Goal: Register for event/course

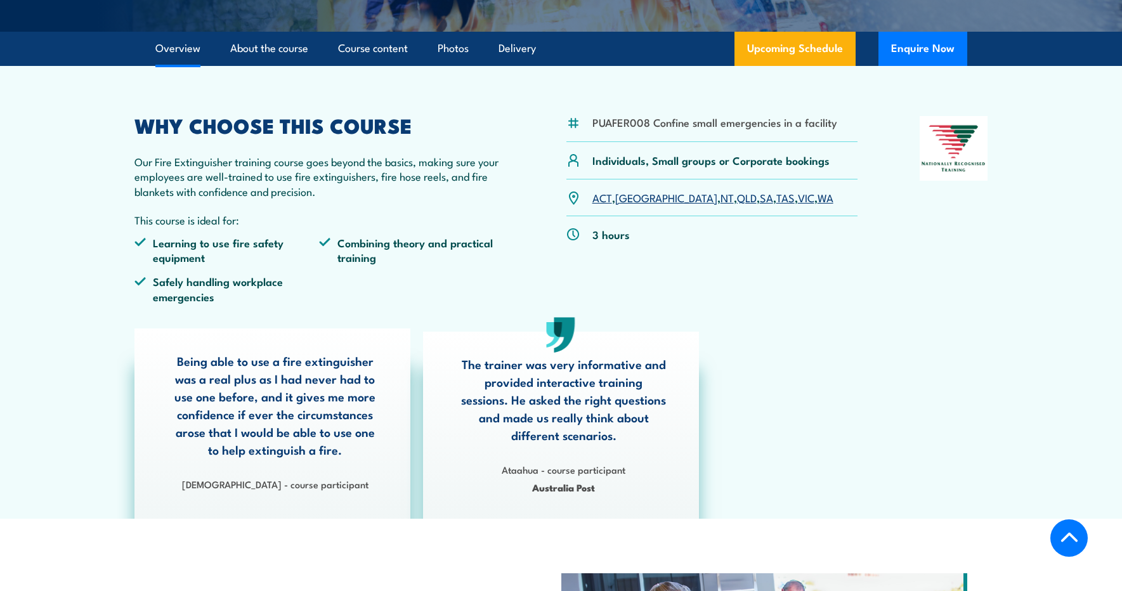
scroll to position [254, 0]
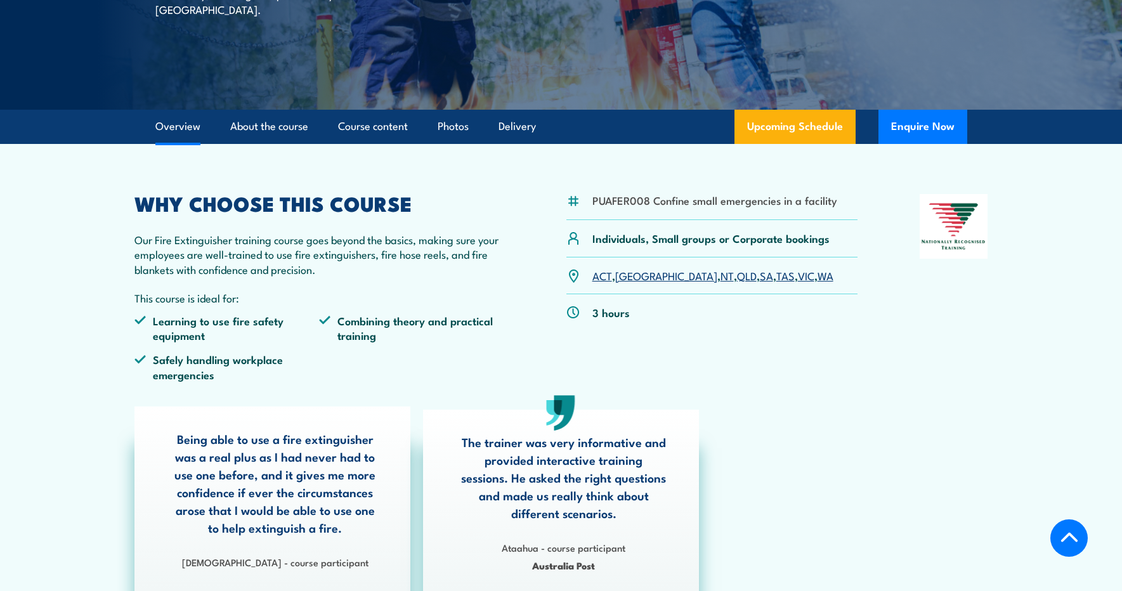
click at [737, 276] on link "QLD" at bounding box center [747, 275] width 20 height 15
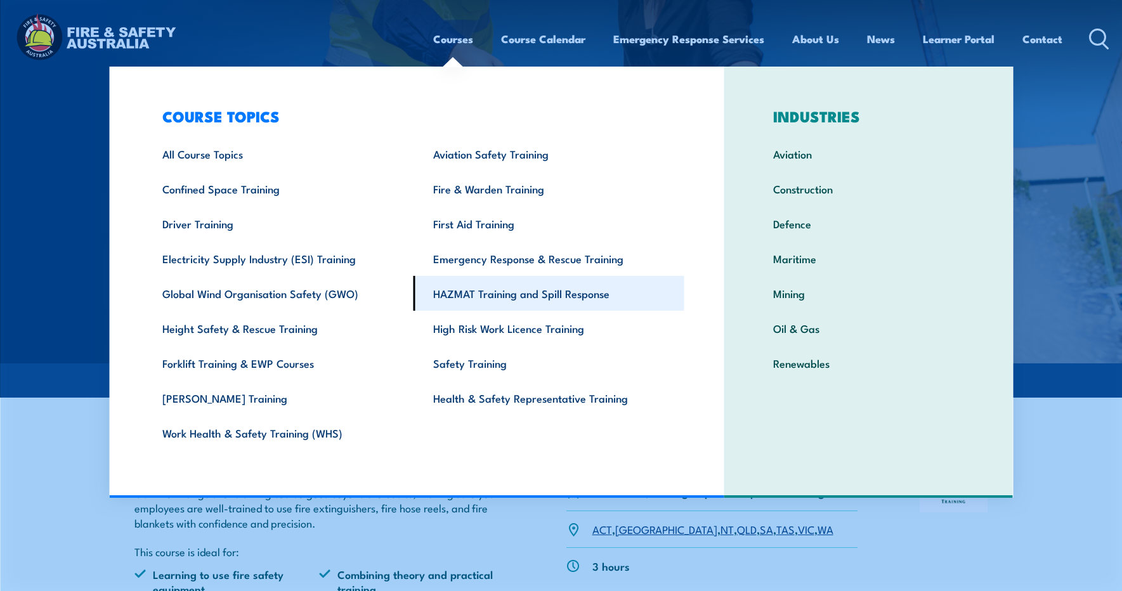
click at [458, 295] on link "HAZMAT Training and Spill Response" at bounding box center [548, 293] width 271 height 35
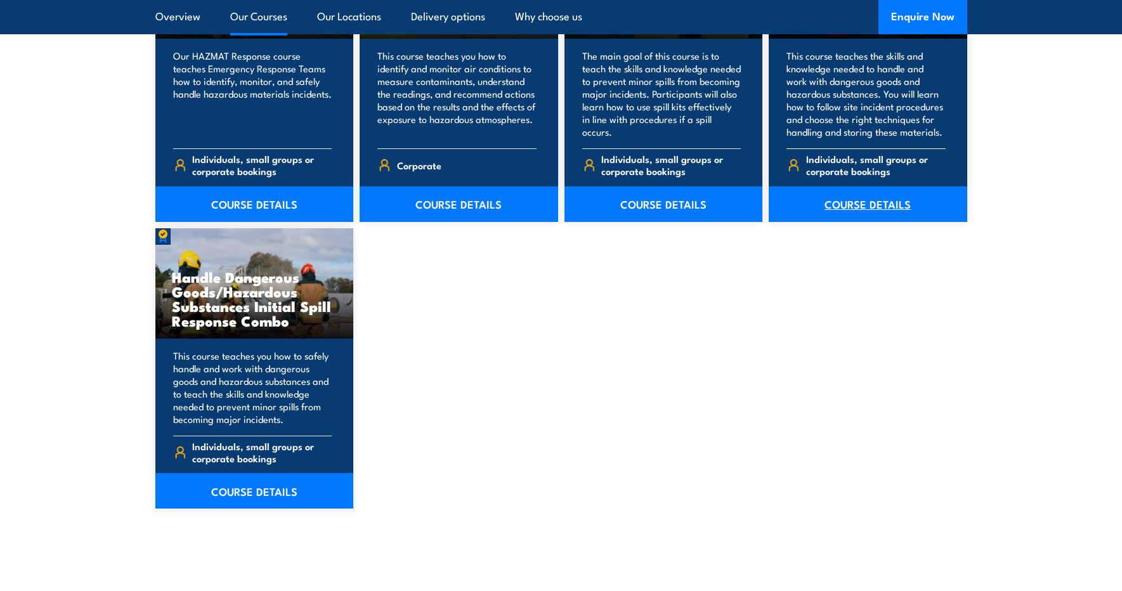
scroll to position [1141, 0]
